Goal: Task Accomplishment & Management: Use online tool/utility

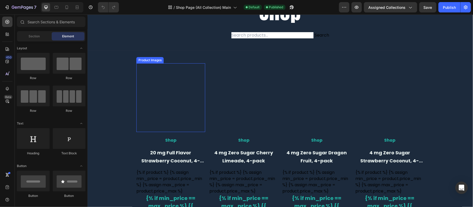
scroll to position [104, 0]
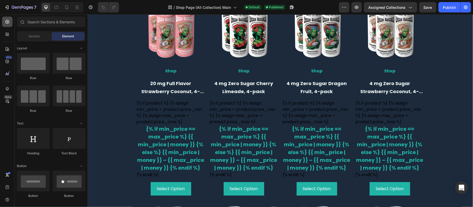
click at [11, 24] on div at bounding box center [7, 22] width 10 height 10
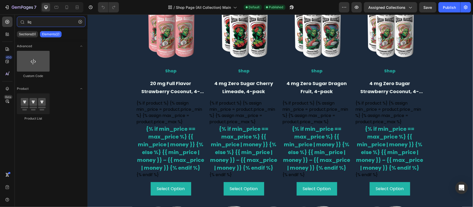
type input "liq"
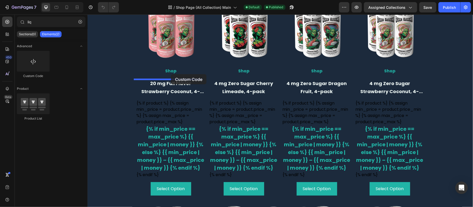
drag, startPoint x: 117, startPoint y: 76, endPoint x: 170, endPoint y: 74, distance: 53.7
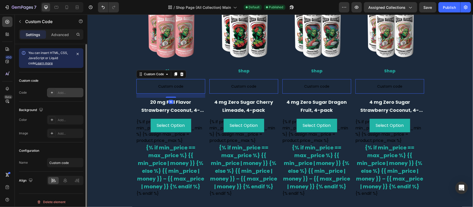
click at [59, 93] on div "Add..." at bounding box center [70, 93] width 24 height 5
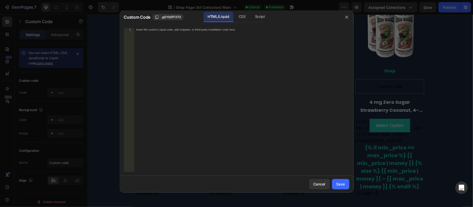
click at [184, 45] on div "Insert the custom Liquid code, add snippets, or third-party installation code h…" at bounding box center [241, 103] width 215 height 151
click at [343, 182] on div "Save" at bounding box center [340, 183] width 9 height 5
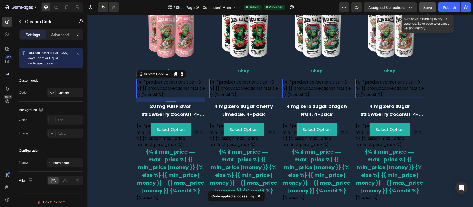
click at [426, 7] on span "Save" at bounding box center [427, 7] width 9 height 4
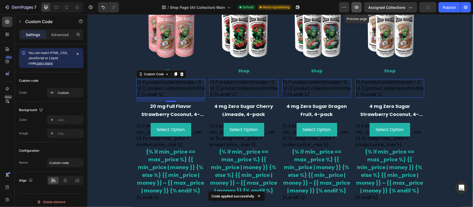
click at [354, 6] on icon "button" at bounding box center [356, 7] width 5 height 5
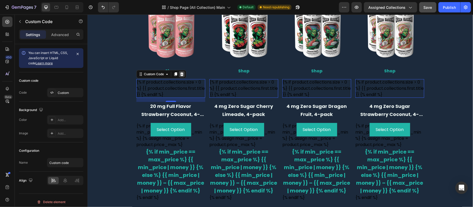
click at [180, 74] on icon at bounding box center [181, 74] width 3 height 4
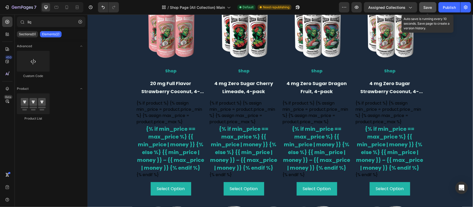
click at [431, 5] on span "Save" at bounding box center [427, 7] width 9 height 4
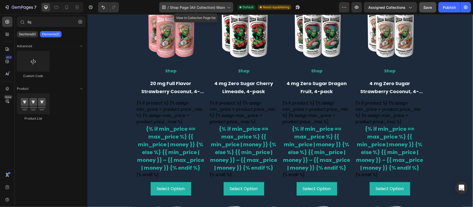
click at [228, 7] on icon at bounding box center [228, 8] width 3 height 2
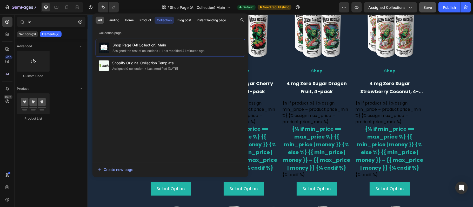
click at [102, 23] on button "All" at bounding box center [99, 20] width 9 height 7
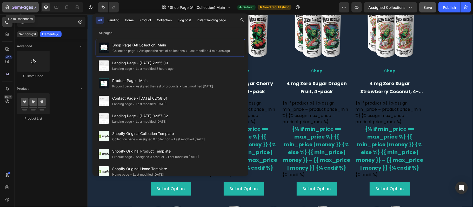
click at [4, 4] on div "7" at bounding box center [20, 7] width 32 height 6
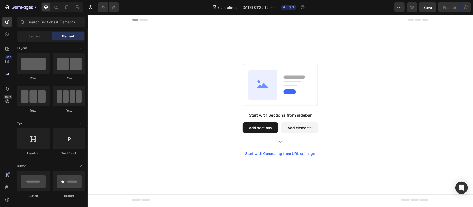
click at [252, 126] on button "Add sections" at bounding box center [260, 127] width 36 height 10
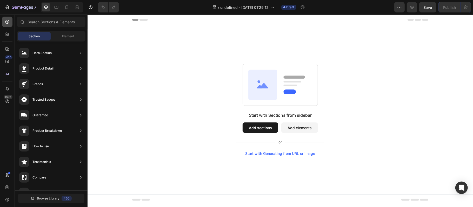
click at [4, 20] on div at bounding box center [7, 22] width 10 height 10
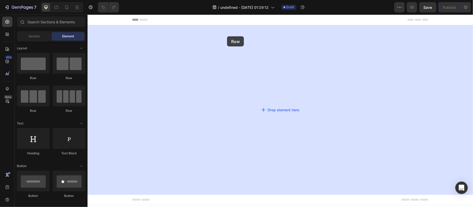
drag, startPoint x: 125, startPoint y: 81, endPoint x: 226, endPoint y: 38, distance: 110.0
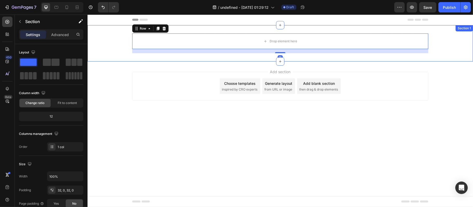
click at [111, 39] on div "Drop element here Row 16" at bounding box center [279, 43] width 385 height 20
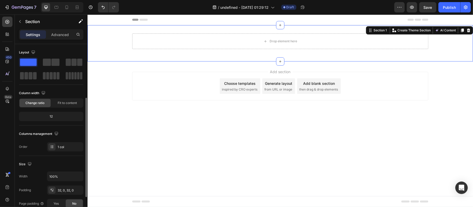
scroll to position [104, 0]
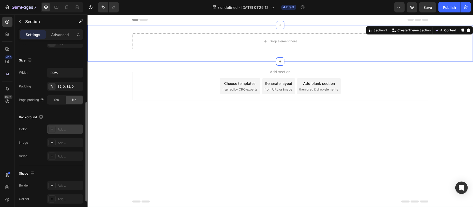
click at [67, 129] on div "Add..." at bounding box center [70, 129] width 24 height 5
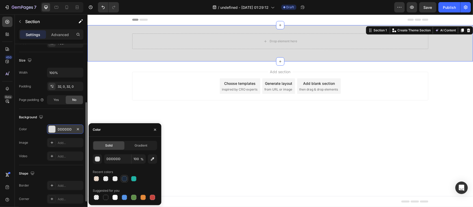
click at [124, 179] on div at bounding box center [124, 178] width 5 height 5
type input "1C2A3C"
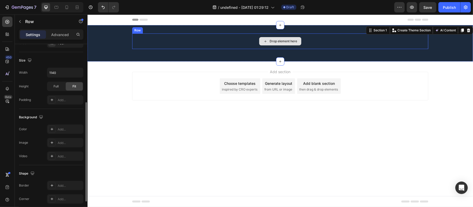
click at [159, 42] on div "Drop element here" at bounding box center [280, 41] width 296 height 16
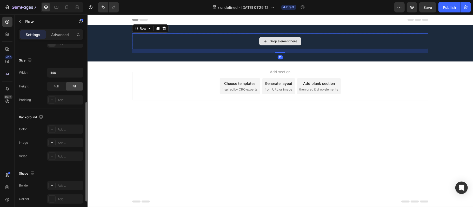
scroll to position [0, 0]
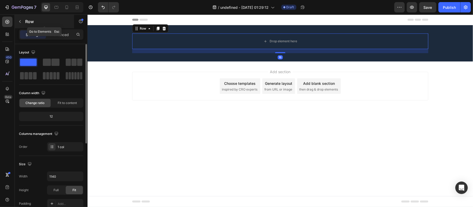
click at [22, 19] on button "button" at bounding box center [20, 21] width 8 height 8
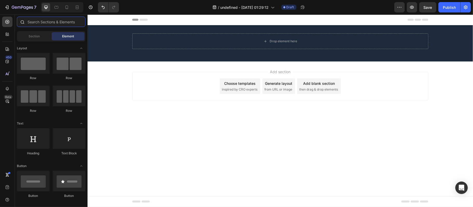
click at [46, 21] on input "text" at bounding box center [51, 22] width 69 height 10
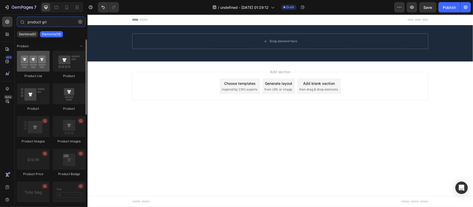
type input "product gri"
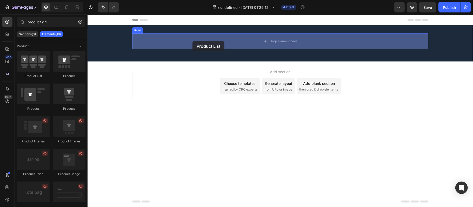
drag, startPoint x: 120, startPoint y: 81, endPoint x: 192, endPoint y: 41, distance: 82.8
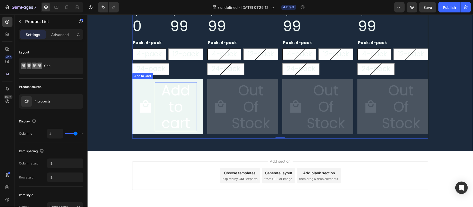
scroll to position [138, 0]
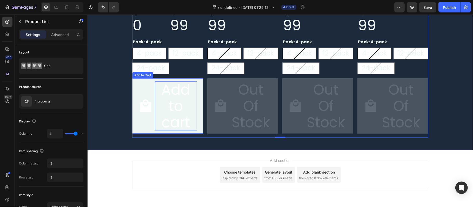
click at [162, 116] on div "Add to cart" at bounding box center [175, 105] width 42 height 49
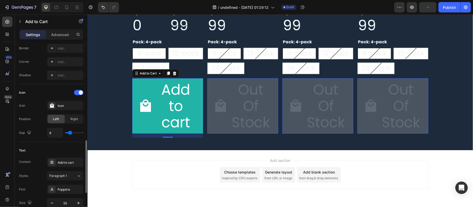
scroll to position [242, 0]
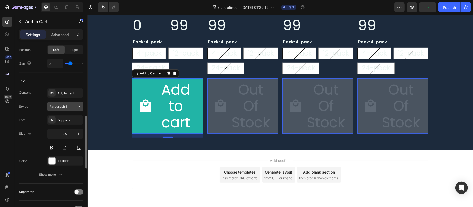
click at [75, 109] on div "Paragraph 1" at bounding box center [62, 106] width 27 height 5
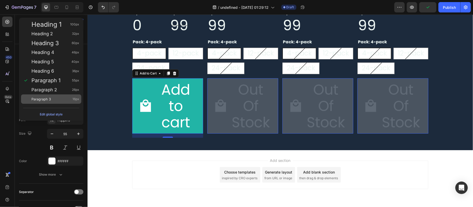
click at [69, 99] on div "Paragraph 3 16px" at bounding box center [55, 99] width 48 height 5
type input "16"
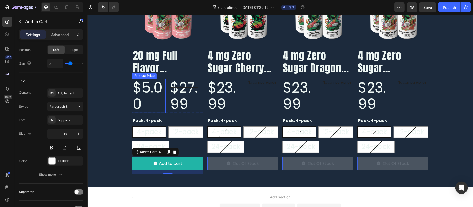
scroll to position [0, 0]
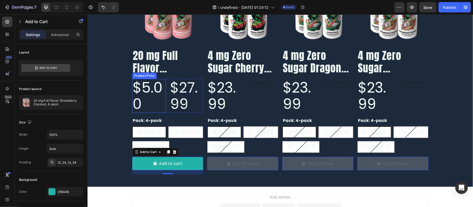
click at [147, 91] on div "$5.00" at bounding box center [148, 96] width 33 height 34
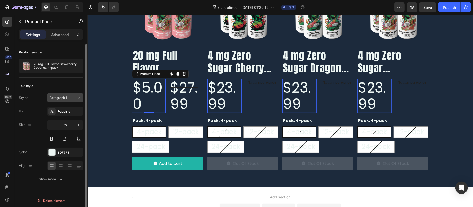
click at [70, 99] on div "Paragraph 1" at bounding box center [62, 97] width 27 height 5
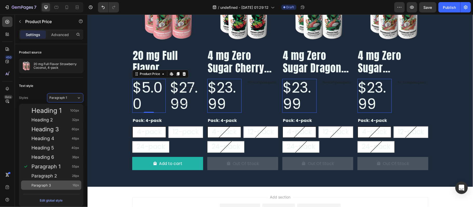
click at [74, 188] on div "Paragraph 3 16px" at bounding box center [51, 185] width 60 height 9
type input "16"
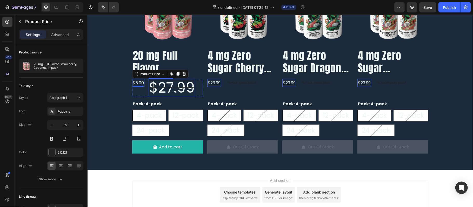
click at [177, 83] on div "$27.99" at bounding box center [171, 87] width 47 height 17
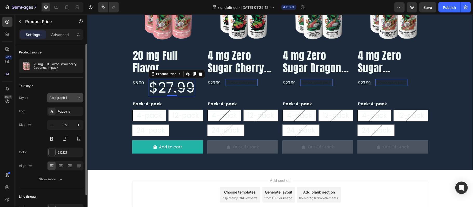
click at [63, 100] on span "Paragraph 1" at bounding box center [58, 97] width 18 height 5
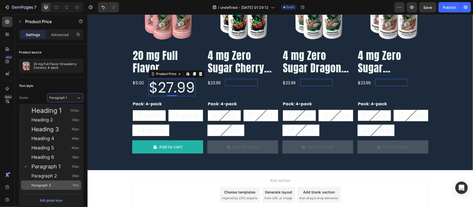
click at [77, 185] on span "16px" at bounding box center [75, 185] width 7 height 5
type input "16"
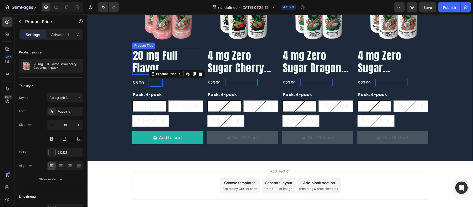
click at [161, 59] on h2 "20 mg Full Flavor Strawberry Coconut, 4-pack" at bounding box center [167, 62] width 71 height 26
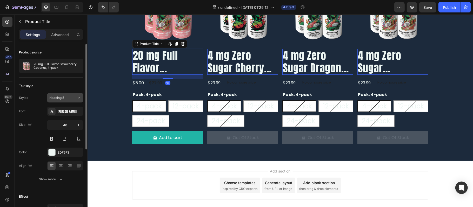
click at [65, 96] on div "Heading 5" at bounding box center [59, 97] width 21 height 5
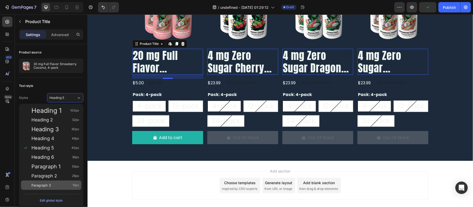
click at [75, 182] on div "Paragraph 3 16px" at bounding box center [51, 185] width 60 height 9
type input "16"
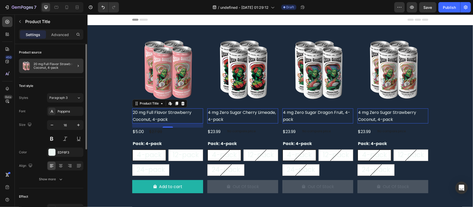
click at [72, 66] on div at bounding box center [76, 66] width 15 height 15
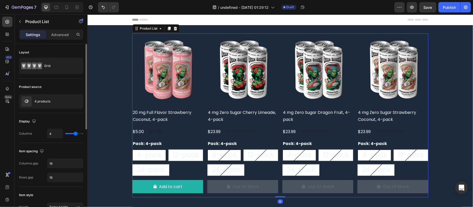
click at [72, 66] on div "Grid" at bounding box center [60, 66] width 32 height 12
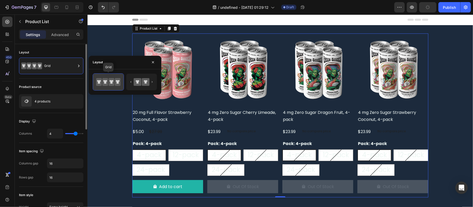
click at [117, 82] on icon at bounding box center [118, 82] width 4 height 4
click at [153, 64] on button "button" at bounding box center [153, 62] width 8 height 8
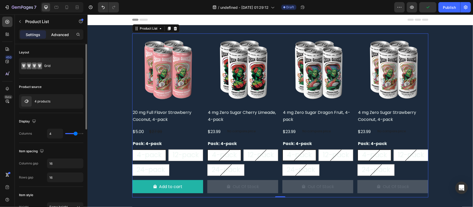
click at [61, 36] on p "Advanced" at bounding box center [60, 34] width 18 height 5
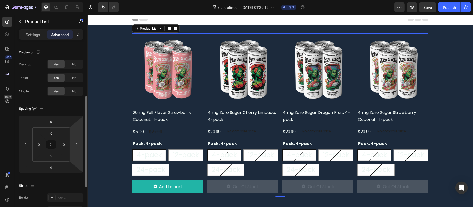
scroll to position [104, 0]
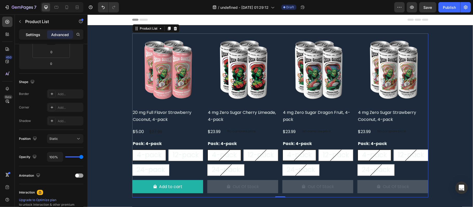
click at [41, 35] on div "Settings" at bounding box center [33, 34] width 26 height 8
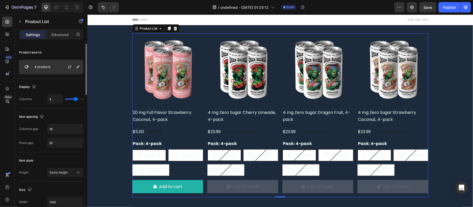
scroll to position [0, 0]
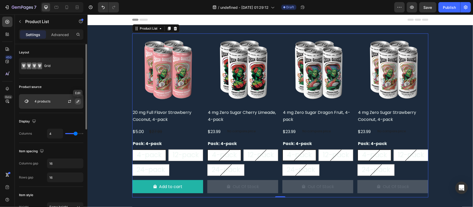
click at [76, 102] on icon "button" at bounding box center [78, 101] width 4 height 4
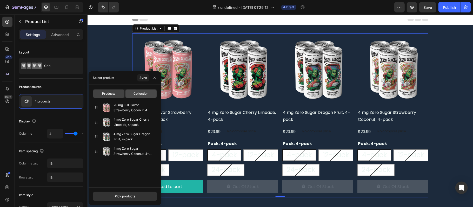
click at [138, 94] on span "Collection" at bounding box center [141, 93] width 15 height 5
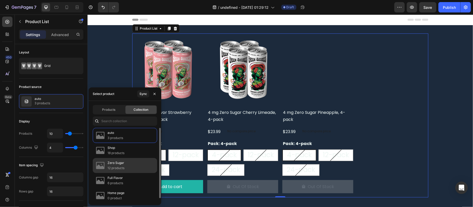
click at [128, 169] on div "Zero Sugar 12 products" at bounding box center [125, 165] width 64 height 15
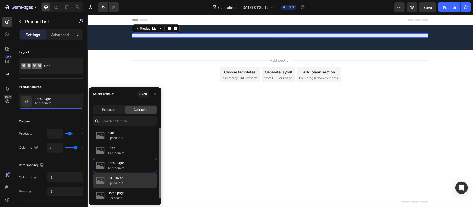
click at [130, 178] on div "Full Flavor 6 products" at bounding box center [125, 180] width 64 height 15
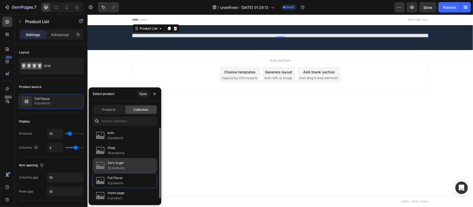
click at [131, 167] on div "Zero Sugar 12 products" at bounding box center [125, 165] width 64 height 15
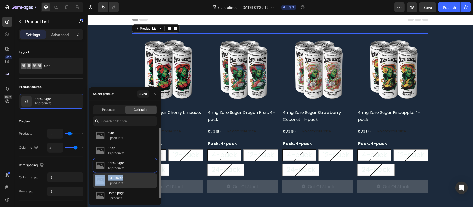
click at [125, 180] on div "Full Flavor 6 products" at bounding box center [125, 180] width 64 height 15
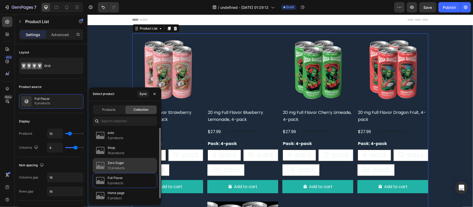
click at [130, 165] on div "Zero Sugar 12 products" at bounding box center [125, 165] width 64 height 15
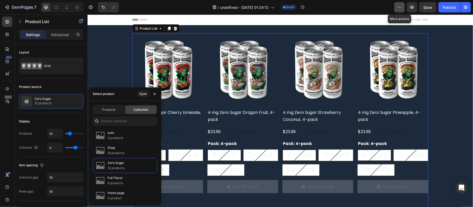
click at [398, 9] on icon "button" at bounding box center [398, 7] width 5 height 5
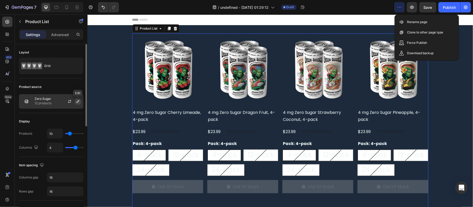
click at [79, 100] on icon "button" at bounding box center [78, 101] width 4 height 4
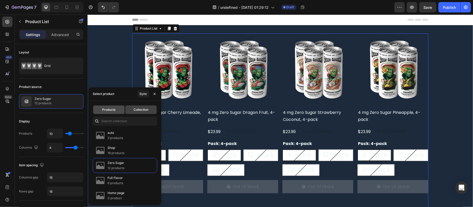
click at [117, 110] on div "Products" at bounding box center [108, 110] width 31 height 8
type input "4"
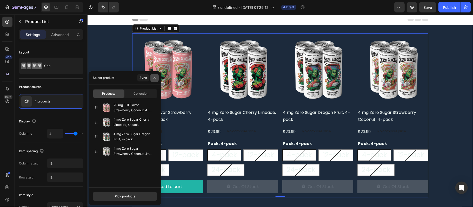
click at [154, 77] on icon "button" at bounding box center [154, 78] width 4 height 4
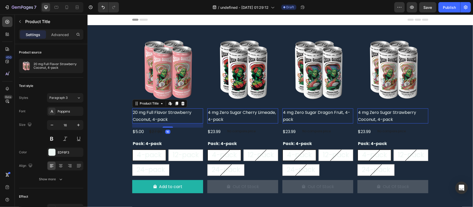
click at [160, 110] on h2 "20 mg Full Flavor Strawberry Coconut, 4-pack" at bounding box center [167, 115] width 71 height 15
click at [8, 5] on icon "button" at bounding box center [6, 7] width 5 height 5
